Goal: Book appointment/travel/reservation

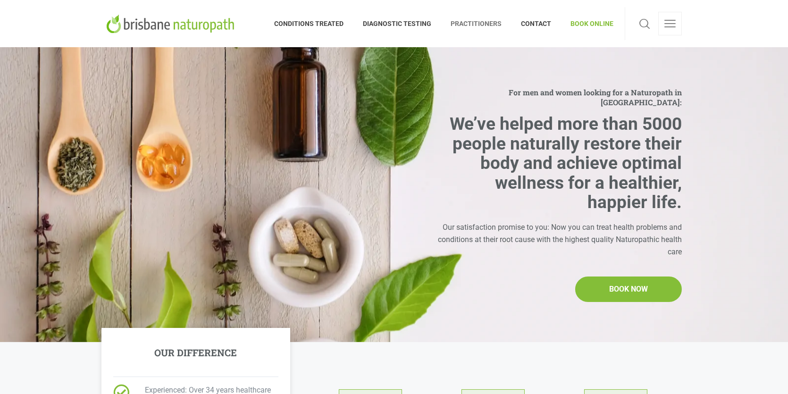
click at [471, 25] on span "PRACTITIONERS" at bounding box center [476, 23] width 70 height 15
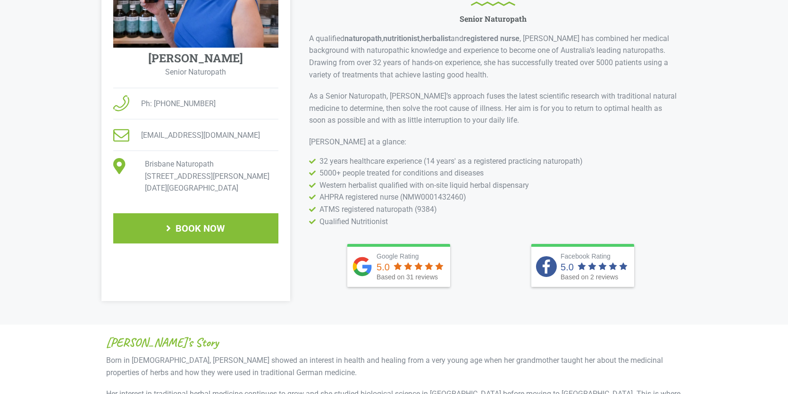
scroll to position [283, 0]
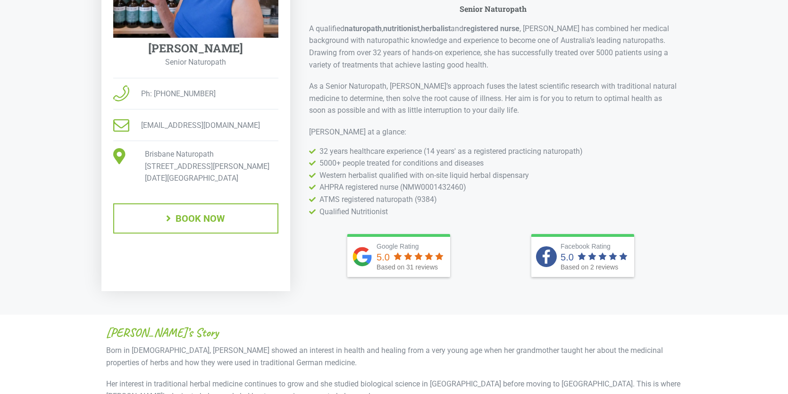
click at [180, 218] on span "BOOK NOW" at bounding box center [201, 218] width 50 height 9
